Goal: Task Accomplishment & Management: Use online tool/utility

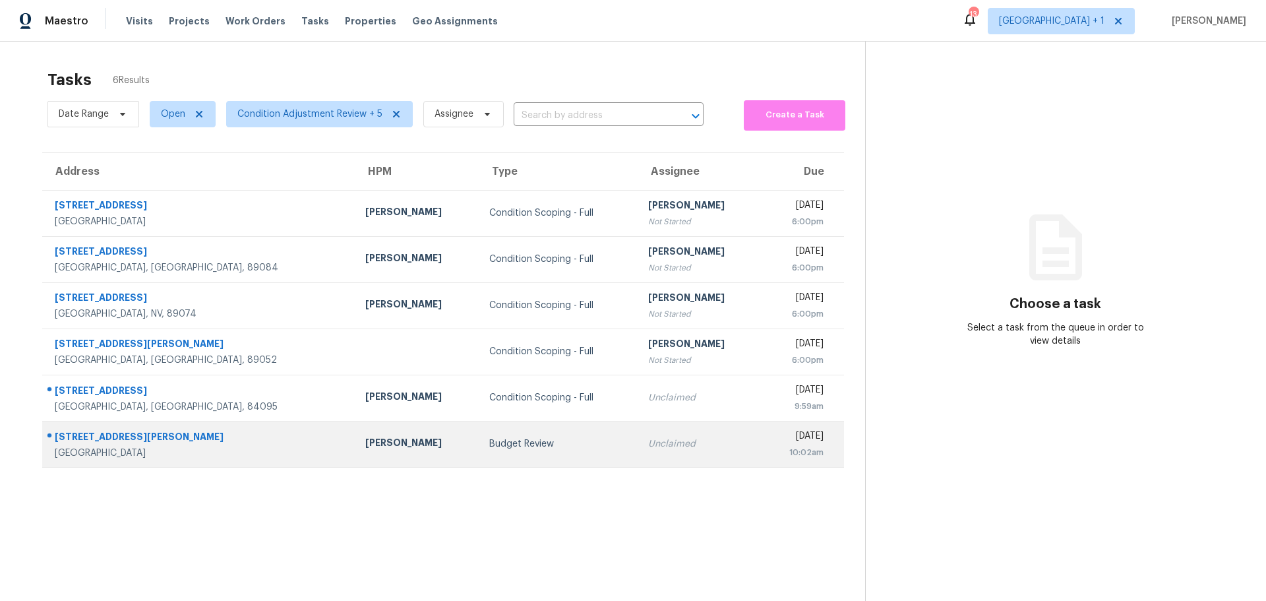
click at [355, 460] on td "Ana Ortiz" at bounding box center [417, 444] width 124 height 46
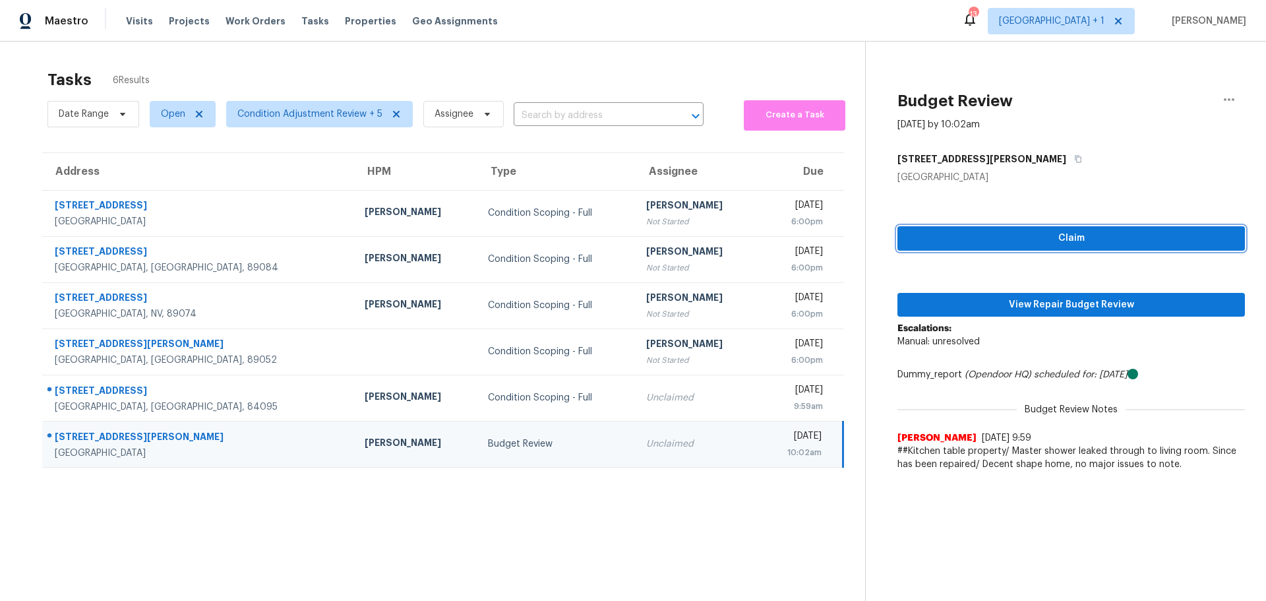
click at [984, 236] on span "Claim" at bounding box center [1071, 238] width 326 height 16
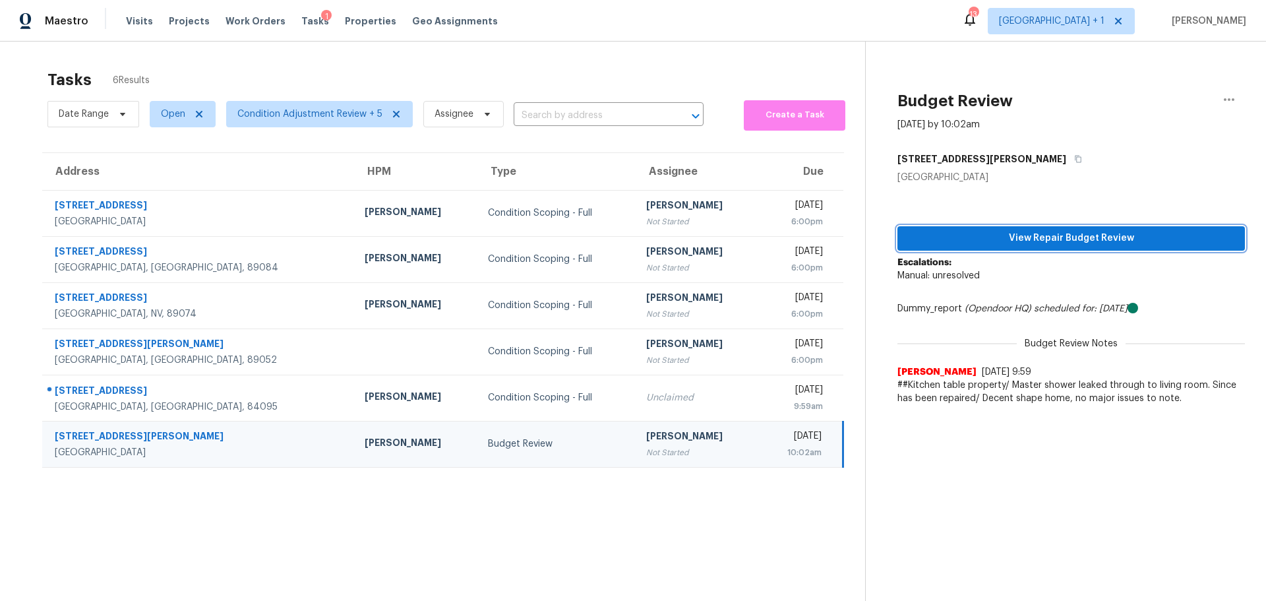
click at [1010, 244] on span "View Repair Budget Review" at bounding box center [1071, 238] width 326 height 16
